Goal: Transaction & Acquisition: Book appointment/travel/reservation

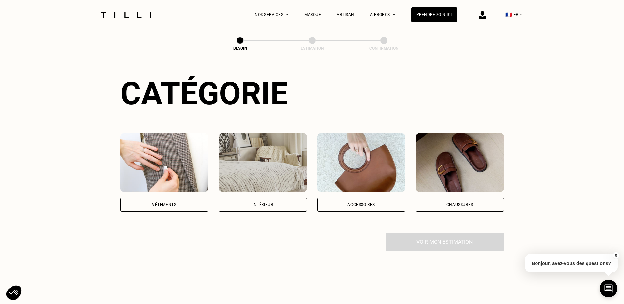
scroll to position [66, 0]
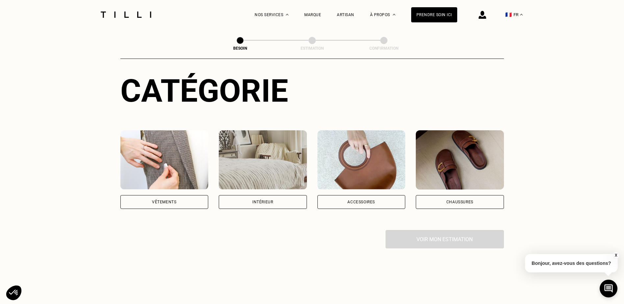
click at [175, 200] on div "Vêtements" at bounding box center [164, 202] width 24 height 4
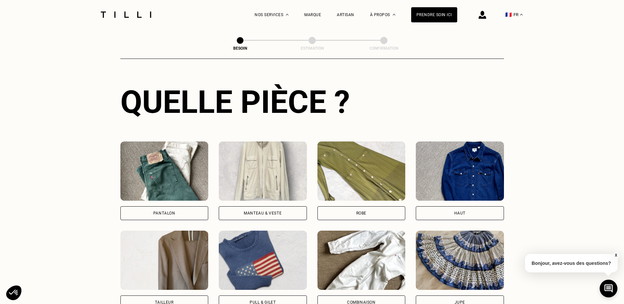
scroll to position [241, 0]
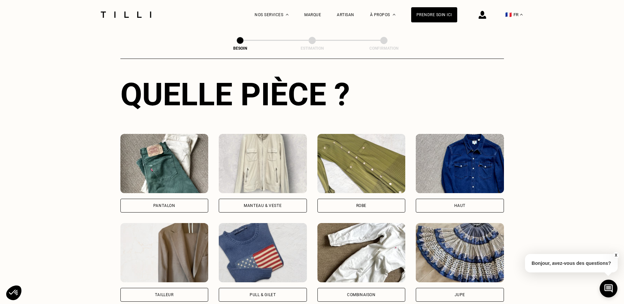
click at [188, 203] on div "Pantalon" at bounding box center [164, 206] width 88 height 14
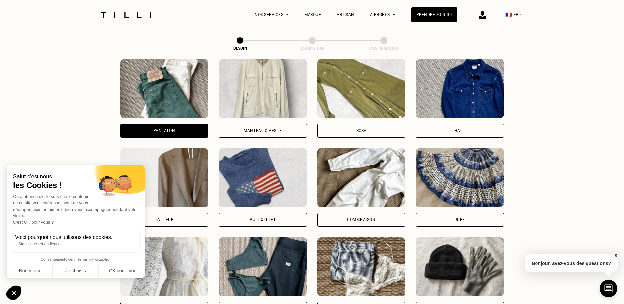
scroll to position [310, 0]
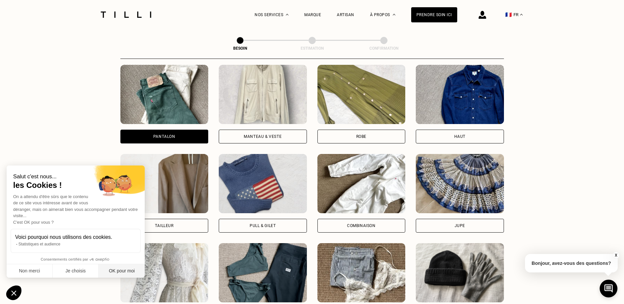
click at [107, 271] on button "OK pour moi" at bounding box center [122, 271] width 46 height 14
checkbox input "true"
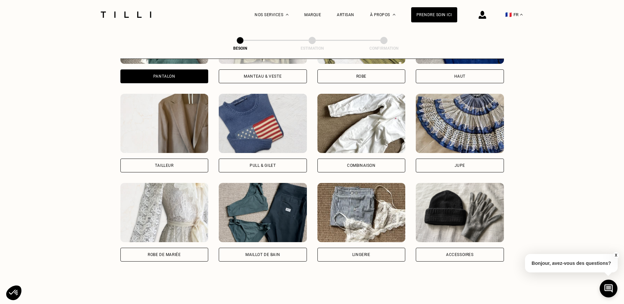
scroll to position [376, 0]
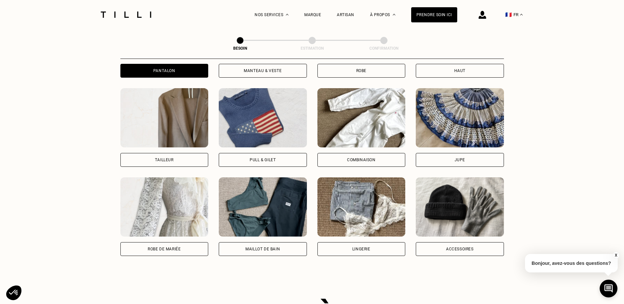
click at [175, 154] on div "Tailleur" at bounding box center [164, 160] width 88 height 14
select select "FR"
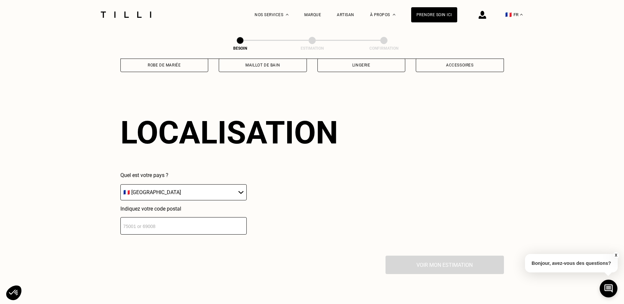
scroll to position [573, 0]
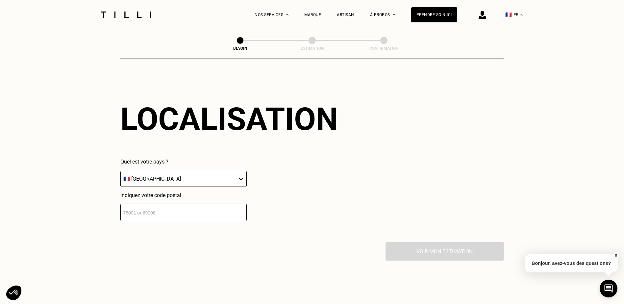
click at [201, 207] on input "number" at bounding box center [183, 212] width 126 height 17
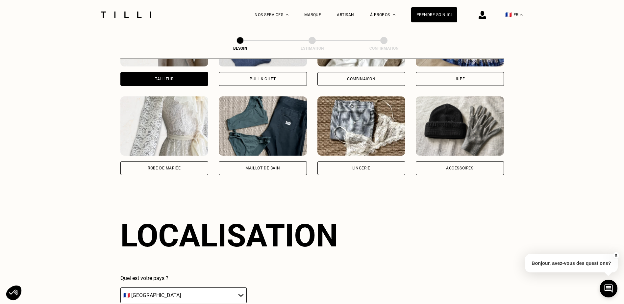
scroll to position [376, 0]
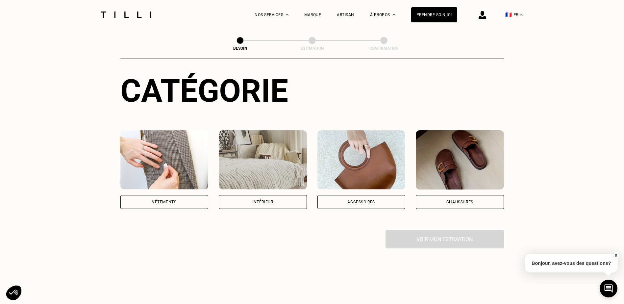
scroll to position [66, 0]
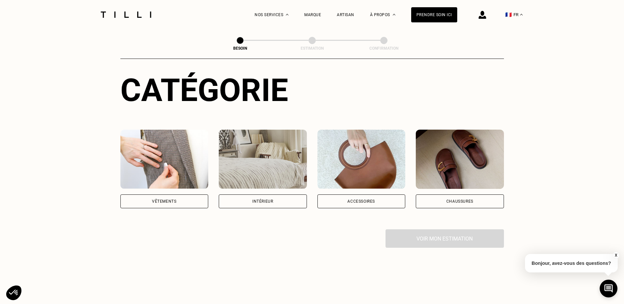
click at [160, 199] on div "Vêtements" at bounding box center [164, 201] width 88 height 14
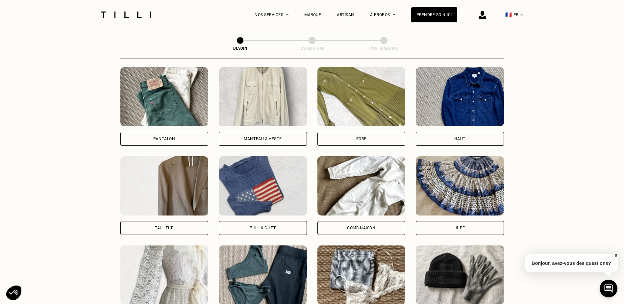
scroll to position [341, 0]
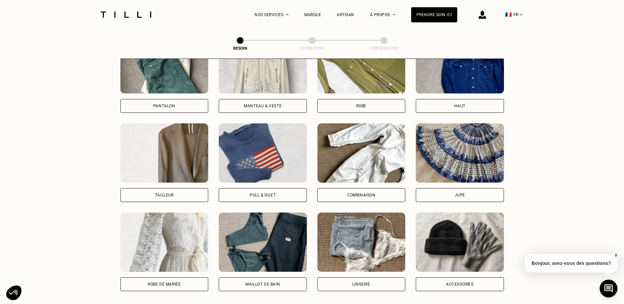
click at [183, 189] on div "Tailleur" at bounding box center [164, 195] width 88 height 14
select select "FR"
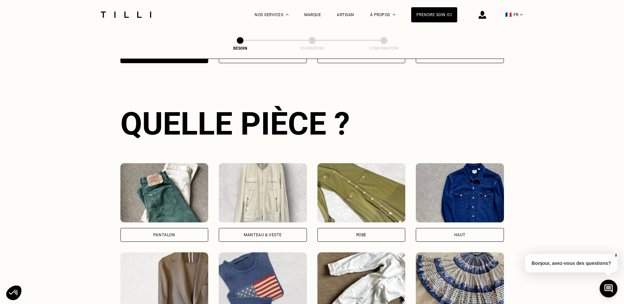
scroll to position [211, 0]
click at [166, 228] on div "Pantalon" at bounding box center [164, 235] width 88 height 14
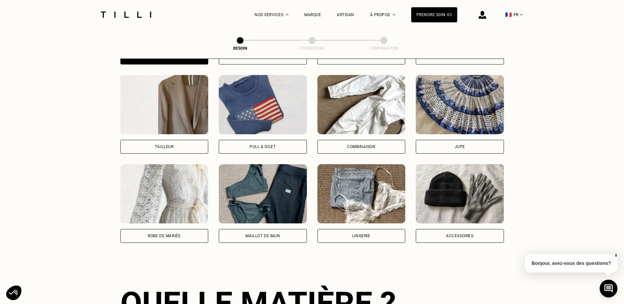
scroll to position [310, 0]
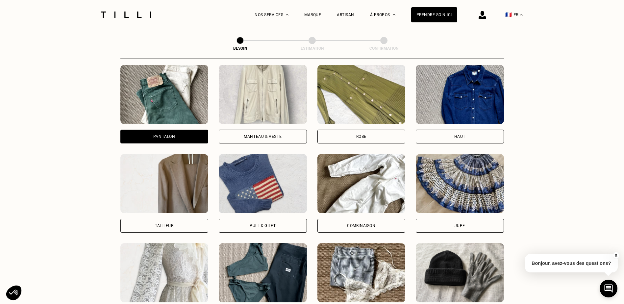
click at [175, 219] on div "Tailleur" at bounding box center [164, 226] width 88 height 14
select select "FR"
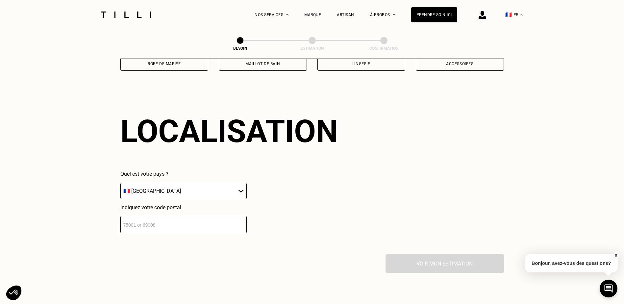
scroll to position [573, 0]
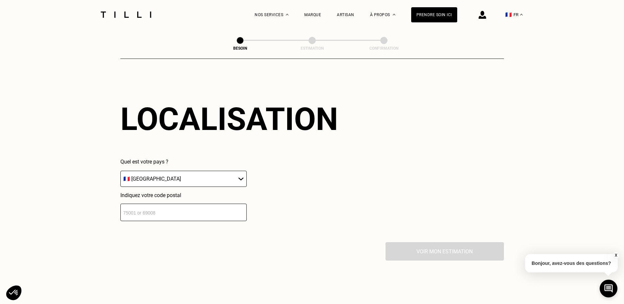
click at [190, 213] on input "number" at bounding box center [183, 212] width 126 height 17
type input "75015"
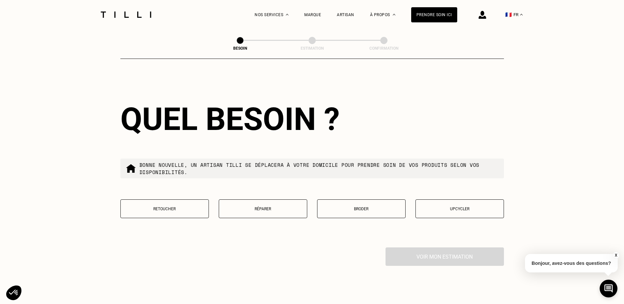
scroll to position [737, 0]
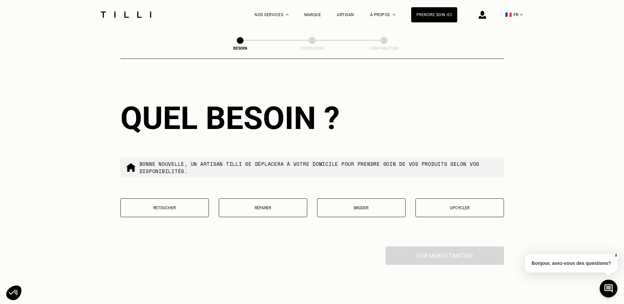
click at [261, 207] on button "Réparer" at bounding box center [263, 207] width 89 height 19
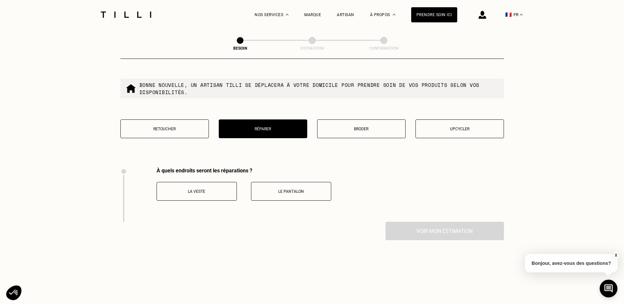
scroll to position [807, 0]
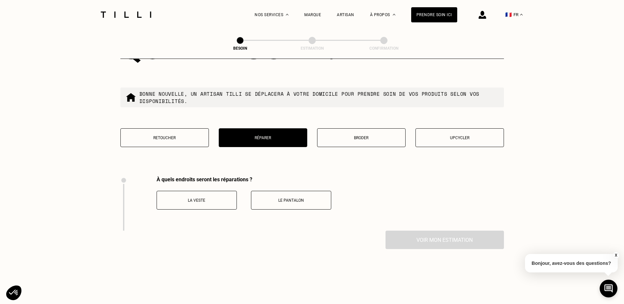
click at [267, 198] on p "Le pantalon" at bounding box center [291, 200] width 73 height 5
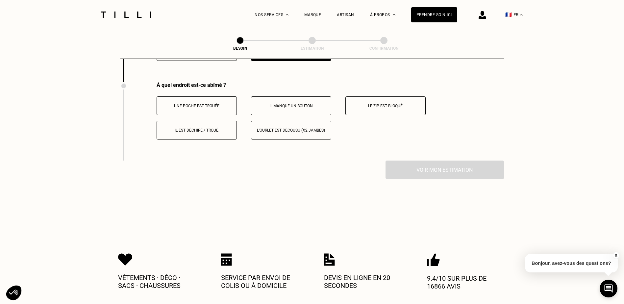
scroll to position [960, 0]
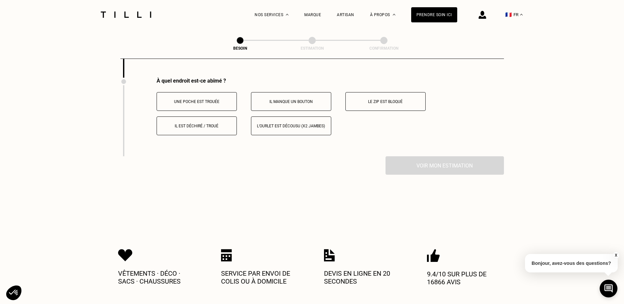
click at [190, 125] on button "Il est déchiré / troué" at bounding box center [197, 125] width 80 height 19
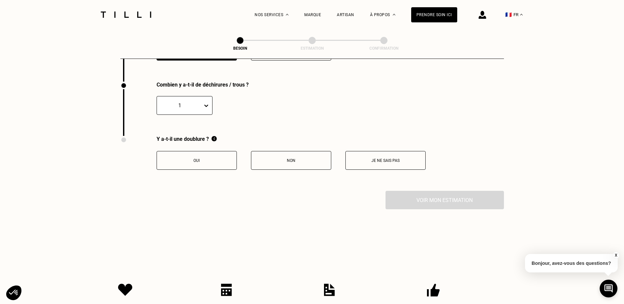
scroll to position [1038, 0]
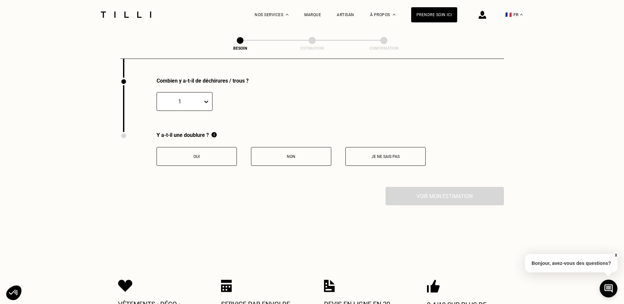
click at [217, 155] on button "Oui" at bounding box center [197, 156] width 80 height 19
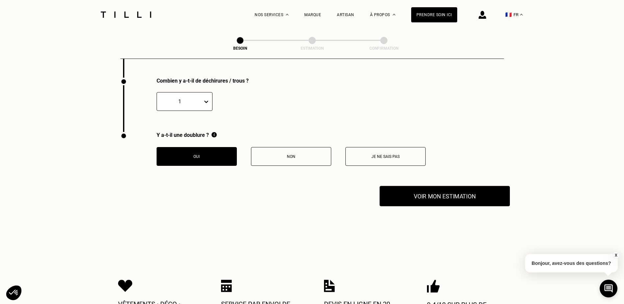
click at [451, 189] on button "Voir mon estimation" at bounding box center [445, 196] width 130 height 20
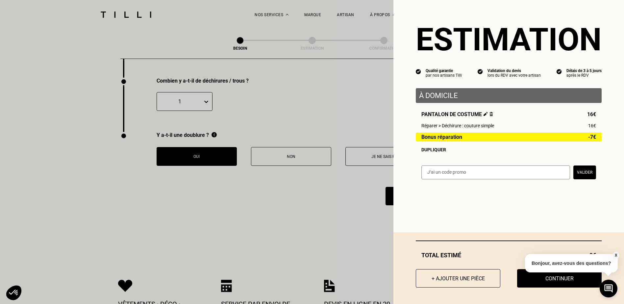
click at [468, 172] on input "text" at bounding box center [495, 172] width 149 height 14
click at [469, 207] on div "Estimation Qualité garantie par nos artisans Tilli Validation du devis lors du …" at bounding box center [509, 152] width 231 height 304
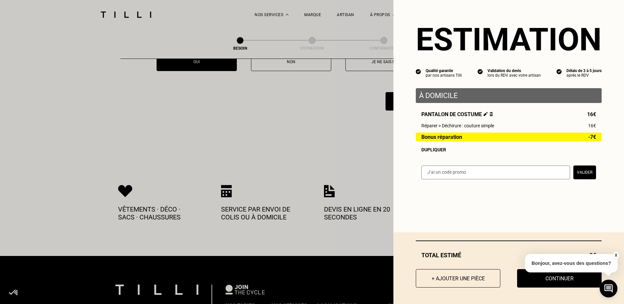
scroll to position [1137, 0]
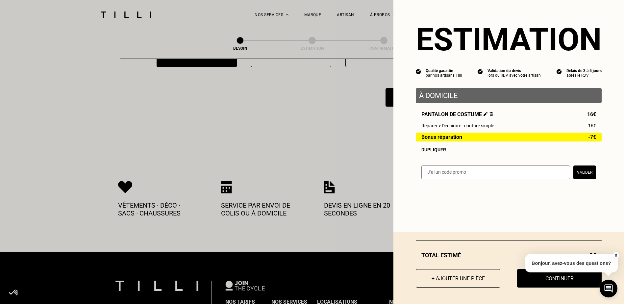
click at [614, 255] on button "X" at bounding box center [616, 255] width 7 height 7
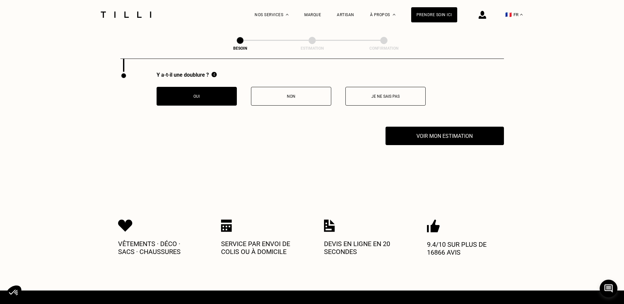
scroll to position [1038, 0]
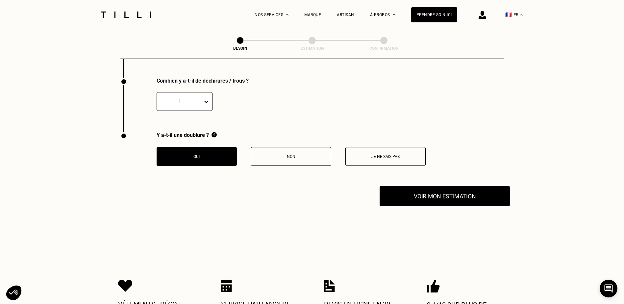
click at [461, 197] on button "Voir mon estimation" at bounding box center [445, 196] width 130 height 20
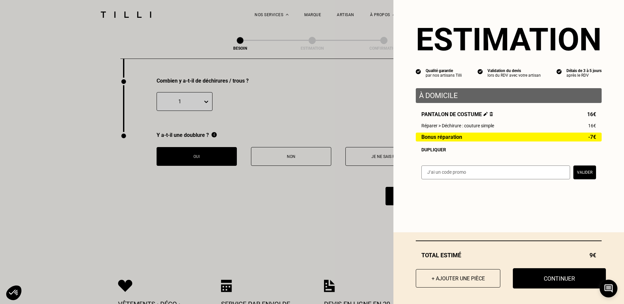
click at [534, 277] on button "Continuer" at bounding box center [559, 278] width 93 height 20
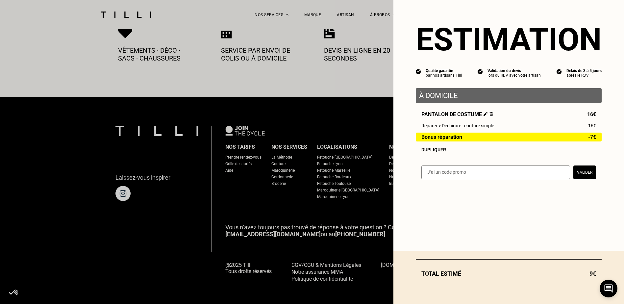
select select "FR"
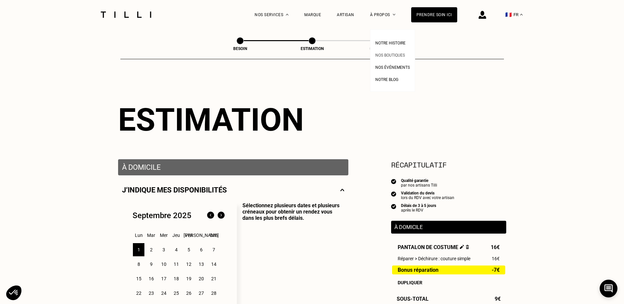
click at [401, 58] on link "Nos boutiques" at bounding box center [390, 54] width 30 height 7
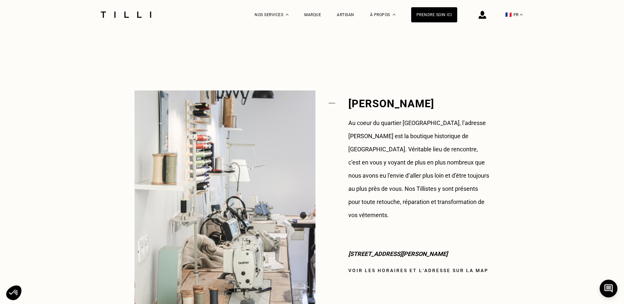
scroll to position [461, 0]
click at [435, 268] on link "Voir les horaires et l‘adresse sur la map" at bounding box center [418, 270] width 140 height 5
